Goal: Information Seeking & Learning: Learn about a topic

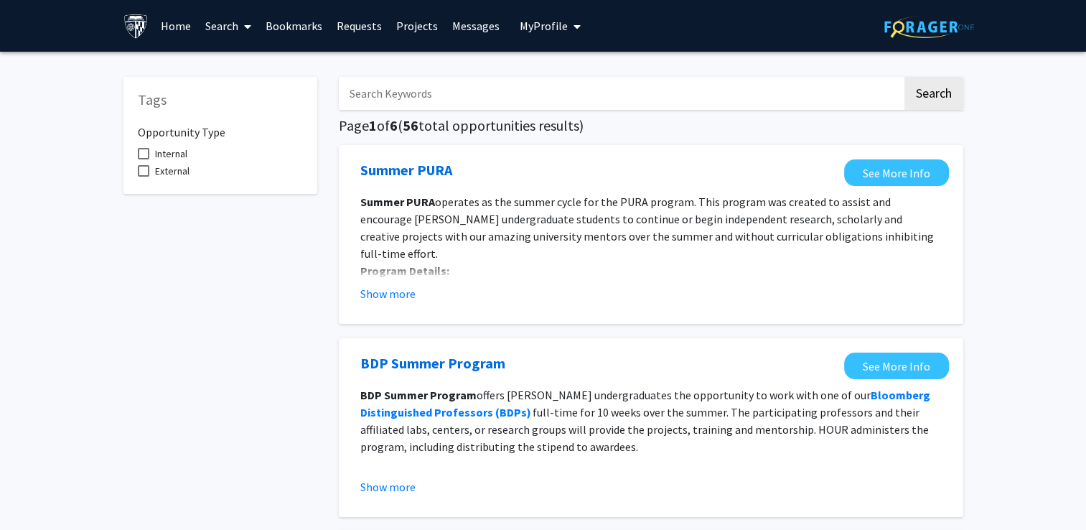
click at [412, 24] on link "Projects" at bounding box center [417, 26] width 56 height 50
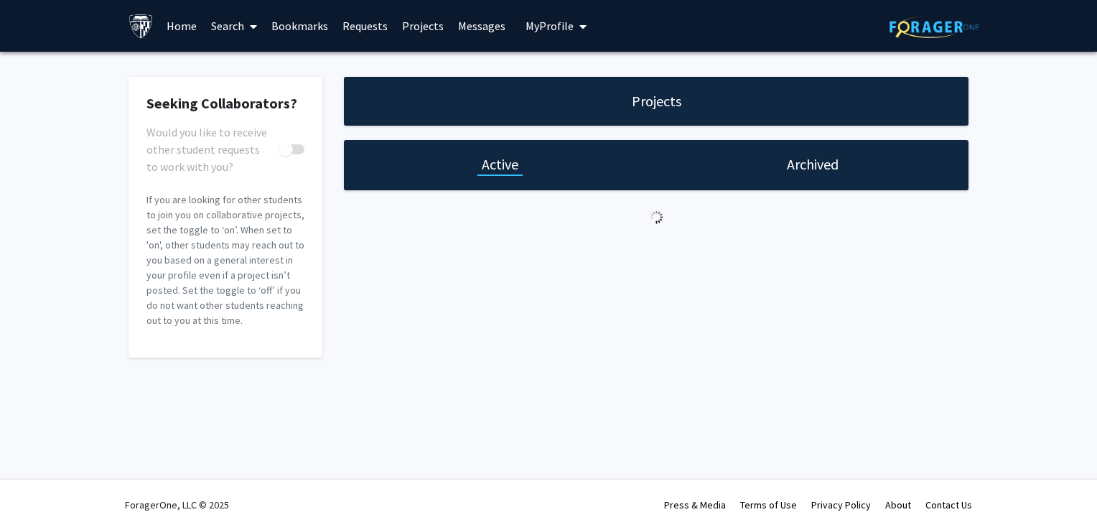
checkbox input "true"
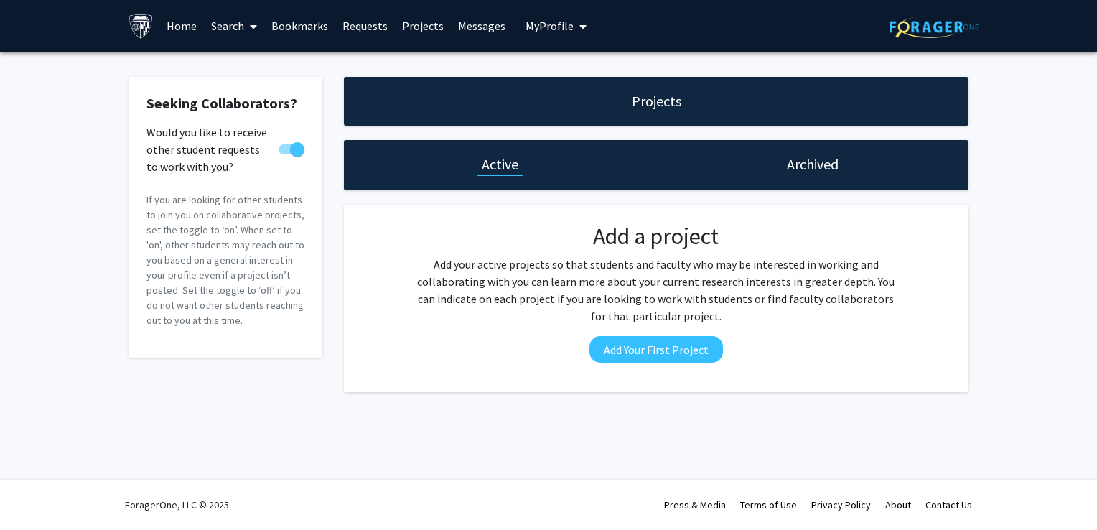
click at [235, 28] on link "Search" at bounding box center [234, 26] width 60 height 50
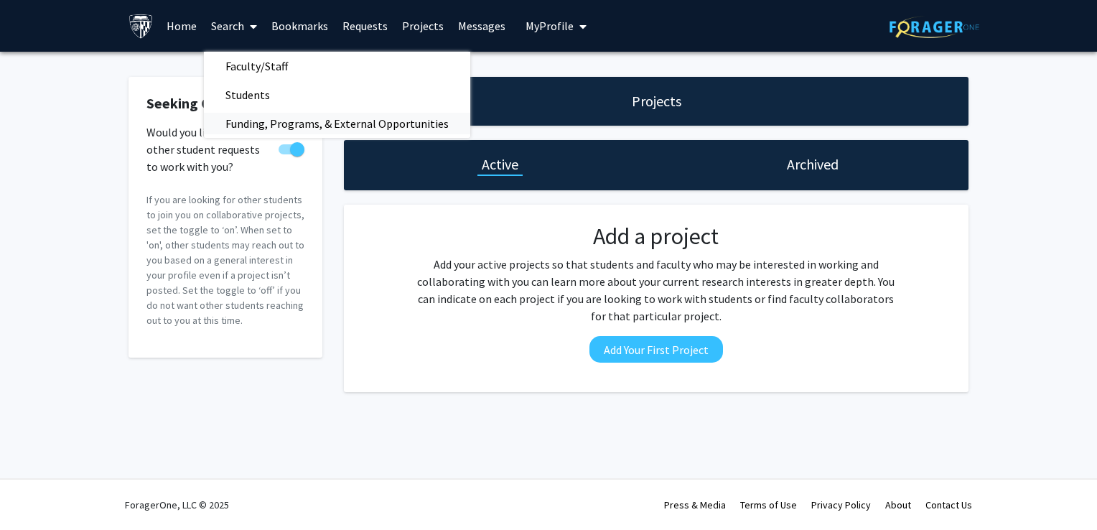
click at [259, 119] on span "Funding, Programs, & External Opportunities" at bounding box center [337, 123] width 266 height 29
